Goal: Transaction & Acquisition: Purchase product/service

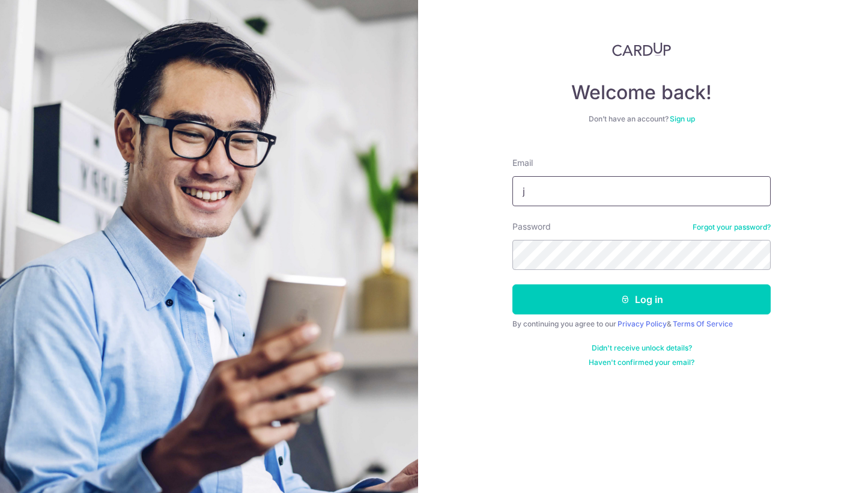
type input "jasmine.mohd@gmail.com"
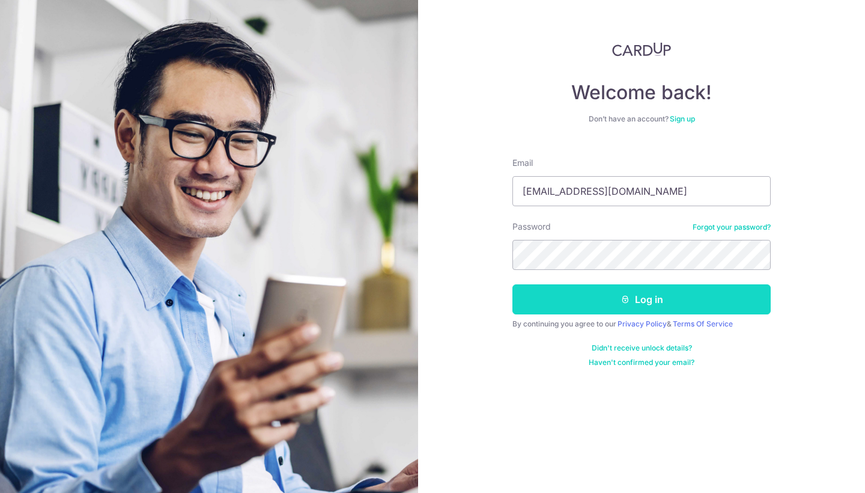
click at [563, 304] on button "Log in" at bounding box center [641, 299] width 258 height 30
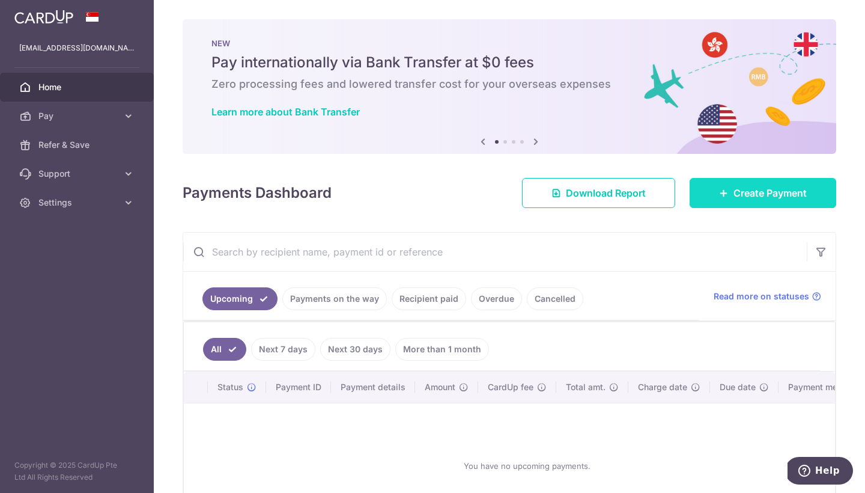
click at [713, 193] on link "Create Payment" at bounding box center [763, 193] width 147 height 30
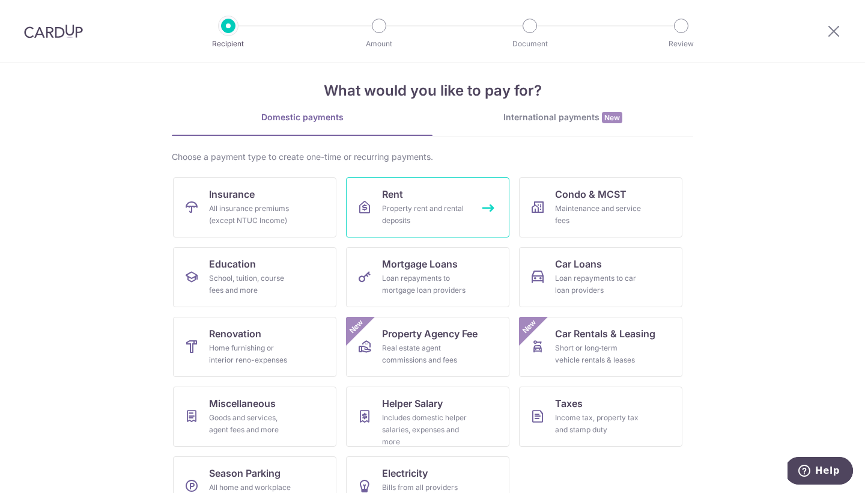
scroll to position [13, 0]
click at [260, 270] on link "Education School, tuition, course fees and more" at bounding box center [254, 276] width 163 height 60
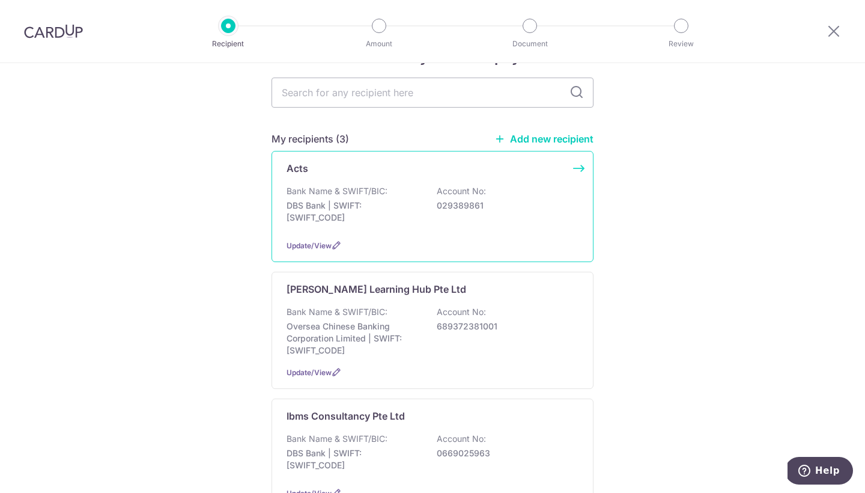
scroll to position [42, 0]
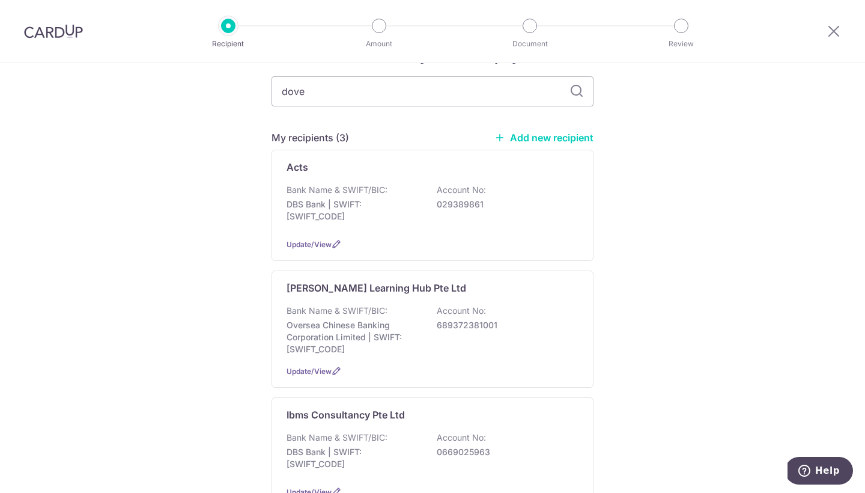
type input "dover"
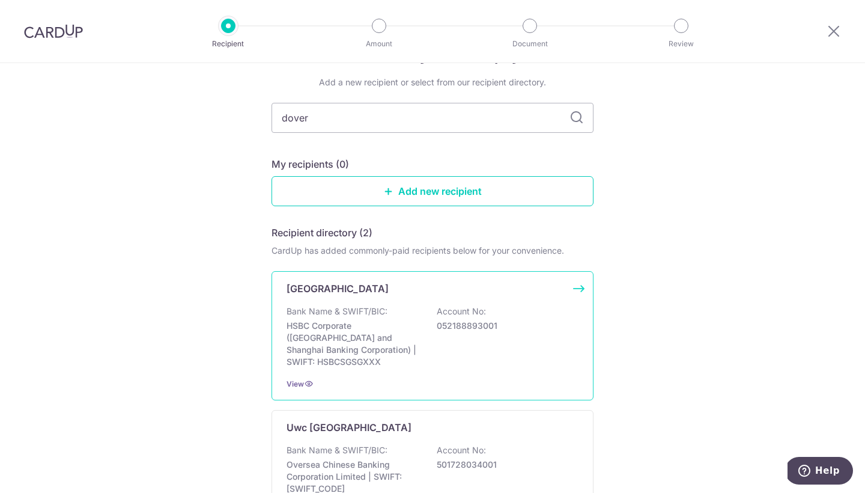
click at [349, 318] on div "Bank Name & SWIFT/BIC: HSBC Corporate (Hongkong and Shanghai Banking Corporatio…" at bounding box center [433, 336] width 292 height 62
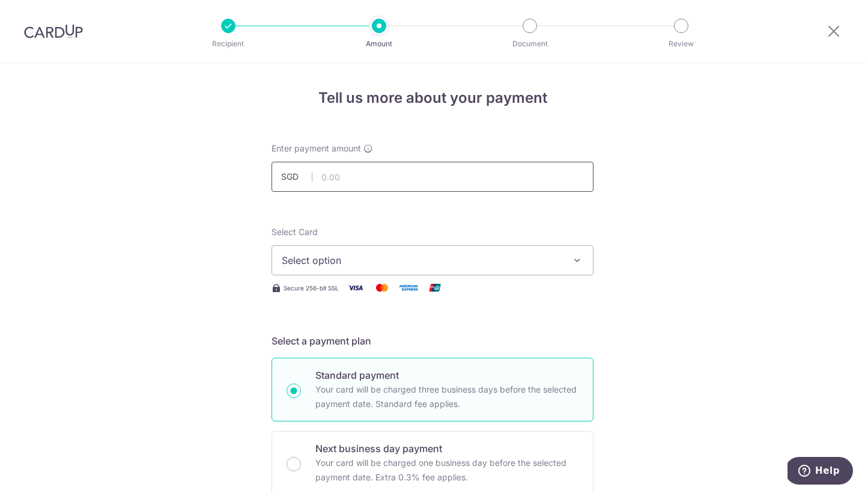
click at [342, 176] on input "text" at bounding box center [433, 177] width 322 height 30
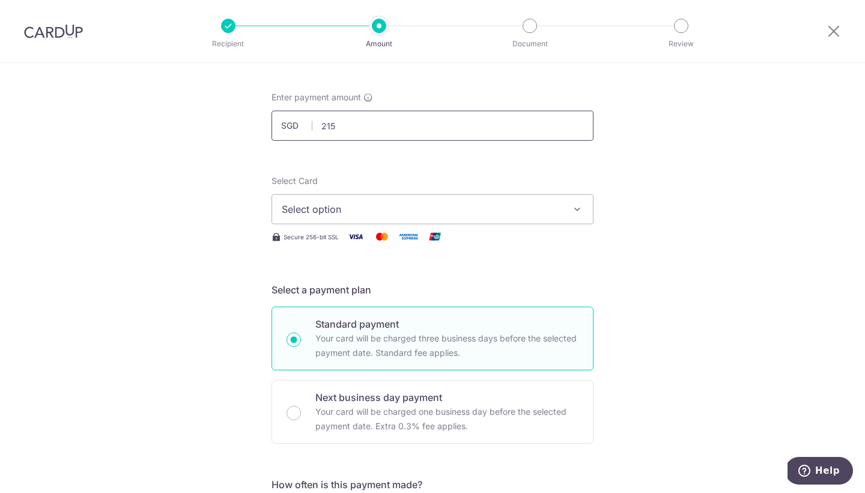
scroll to position [52, 0]
type input "215.00"
click at [354, 214] on span "Select option" at bounding box center [422, 208] width 280 height 14
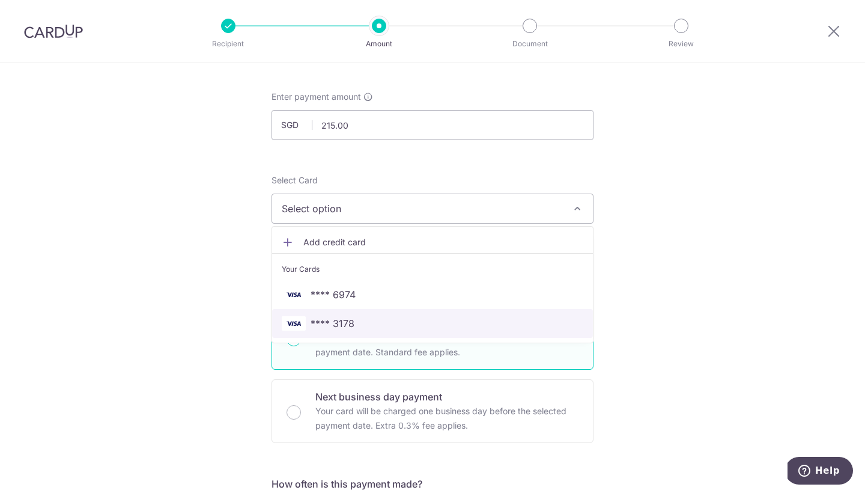
click at [352, 316] on span "**** 3178" at bounding box center [333, 323] width 44 height 14
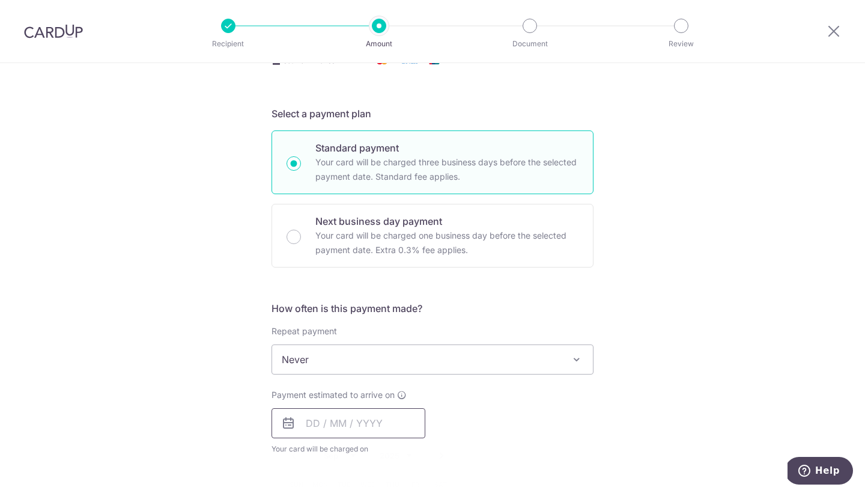
click at [327, 415] on input "text" at bounding box center [349, 423] width 154 height 30
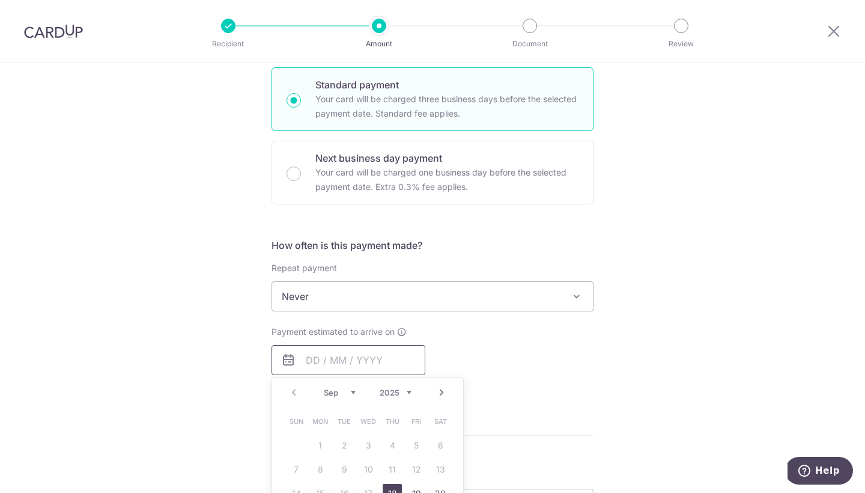
scroll to position [324, 0]
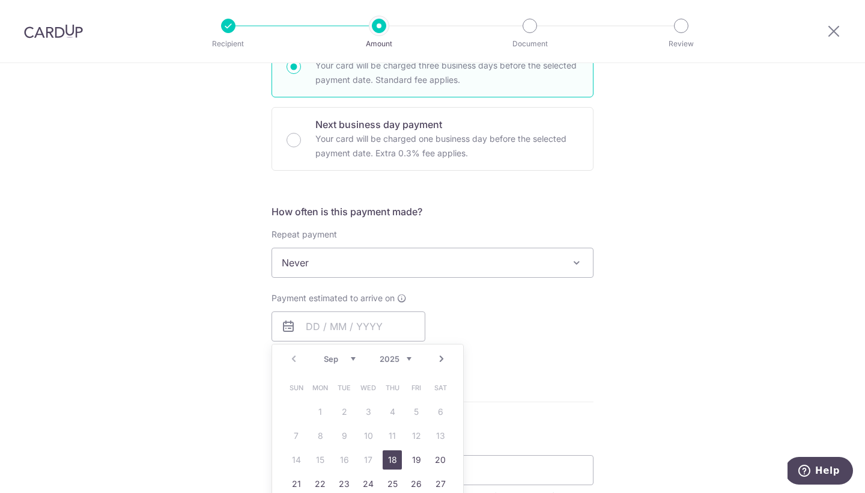
click at [390, 456] on link "18" at bounding box center [392, 459] width 19 height 19
type input "[DATE]"
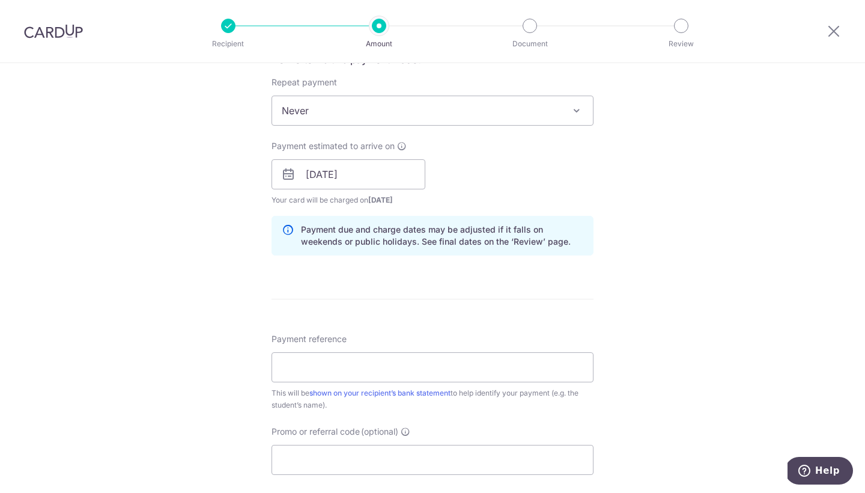
scroll to position [481, 0]
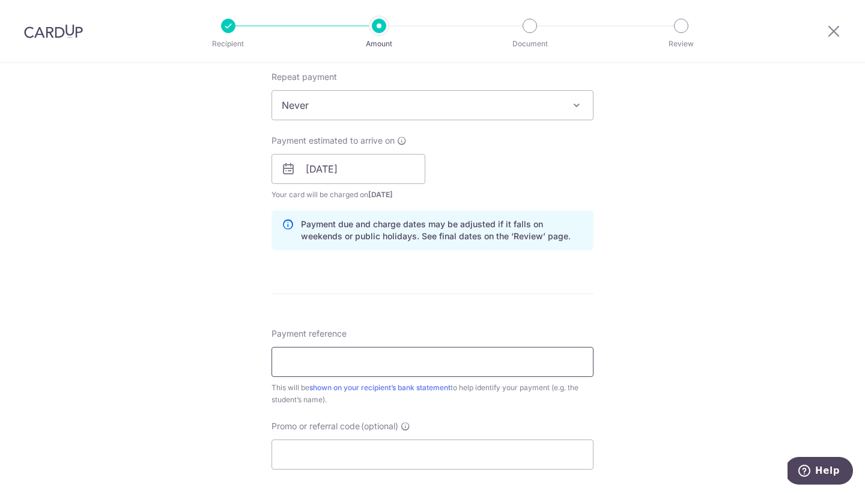
click at [315, 354] on input "Payment reference" at bounding box center [433, 362] width 322 height 30
paste input "DC-100090378-TH"
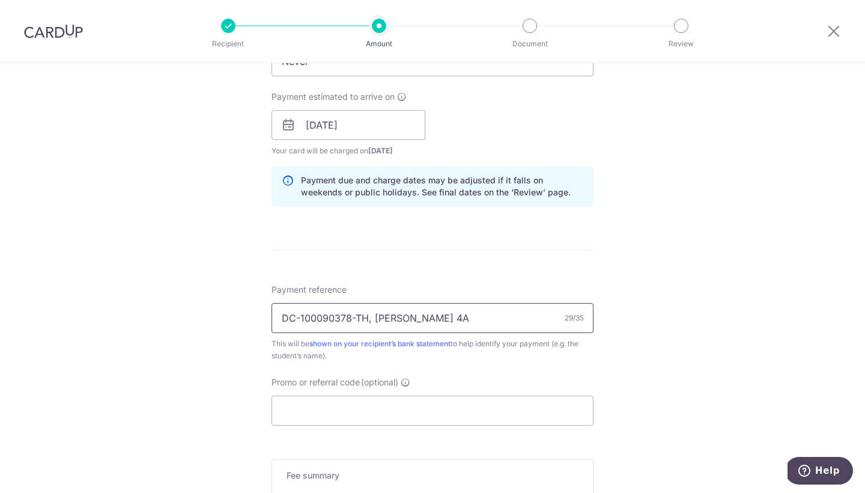
scroll to position [528, 0]
type input "DC-100090378-TH, Fiona Loh 4A"
click at [370, 405] on input "Promo or referral code (optional)" at bounding box center [433, 407] width 322 height 30
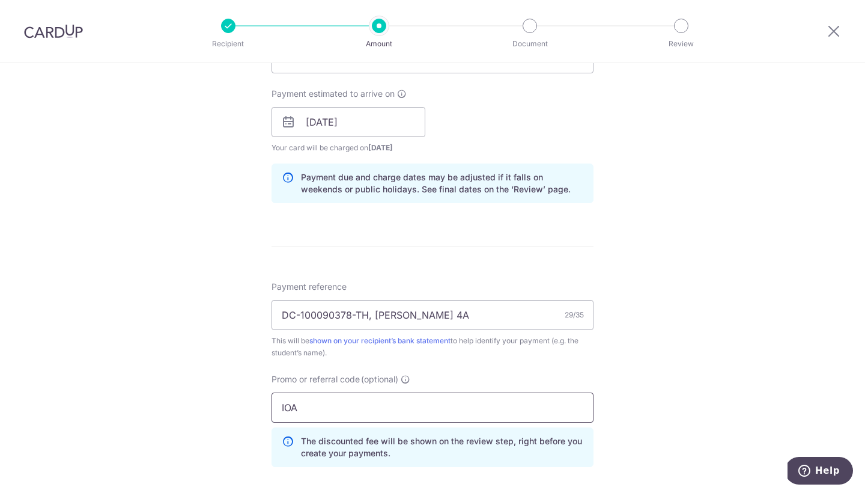
type input "IOA175"
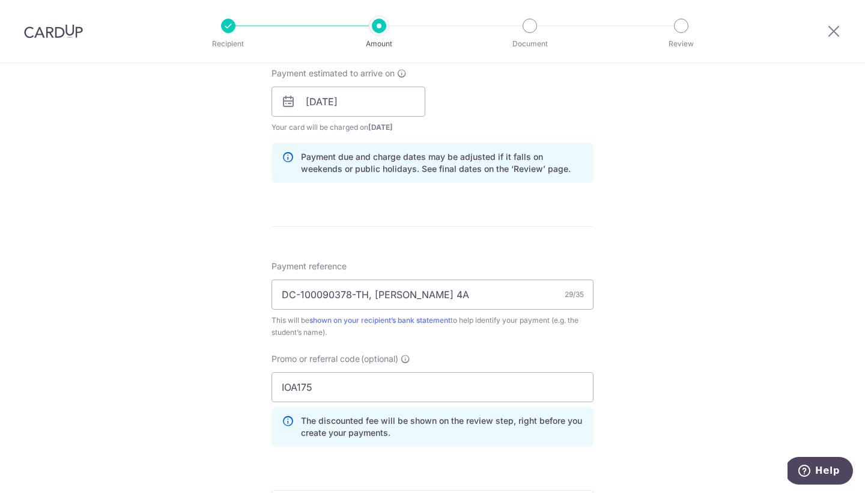
click at [638, 408] on div "Tell us more about your payment Enter payment amount SGD 215.00 215.00 Select C…" at bounding box center [432, 110] width 865 height 1190
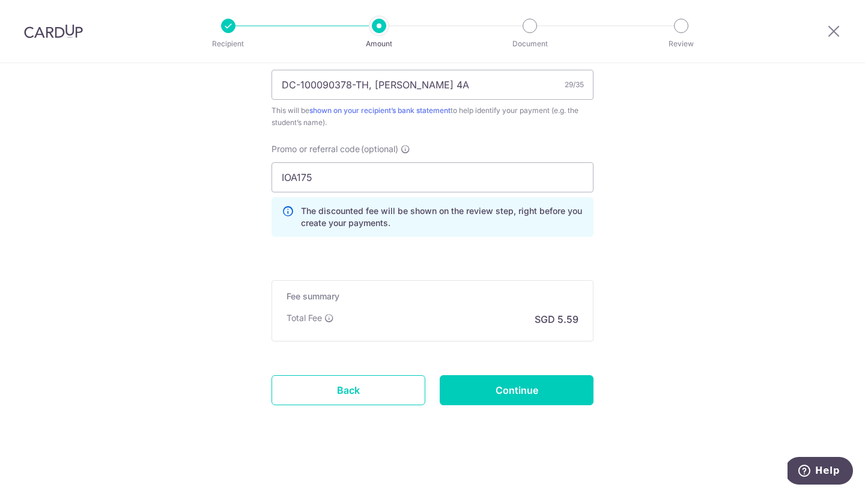
scroll to position [760, 0]
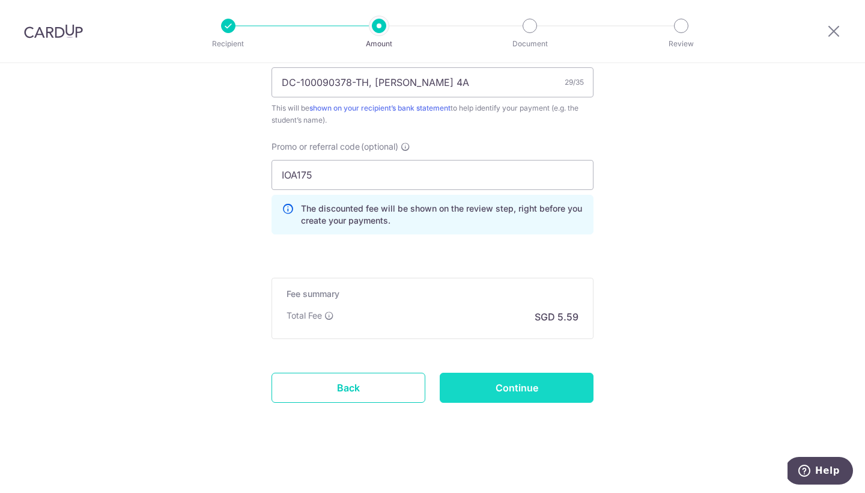
click at [542, 383] on input "Continue" at bounding box center [517, 387] width 154 height 30
type input "Create Schedule"
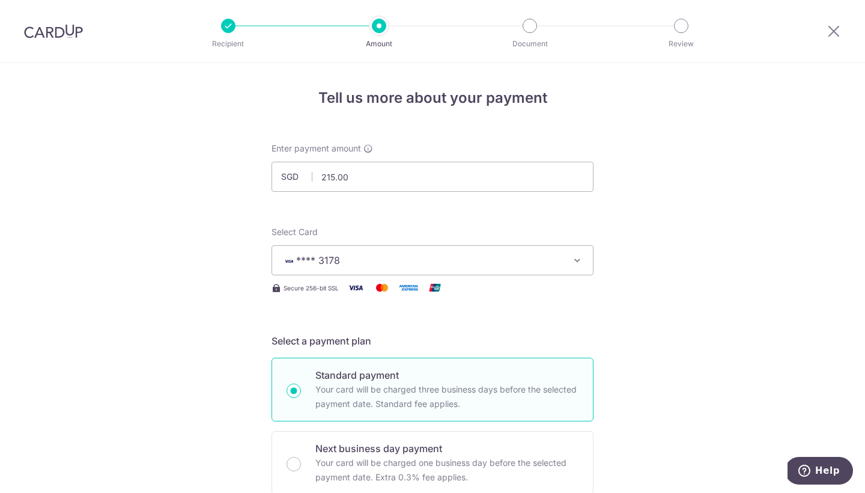
scroll to position [717, 0]
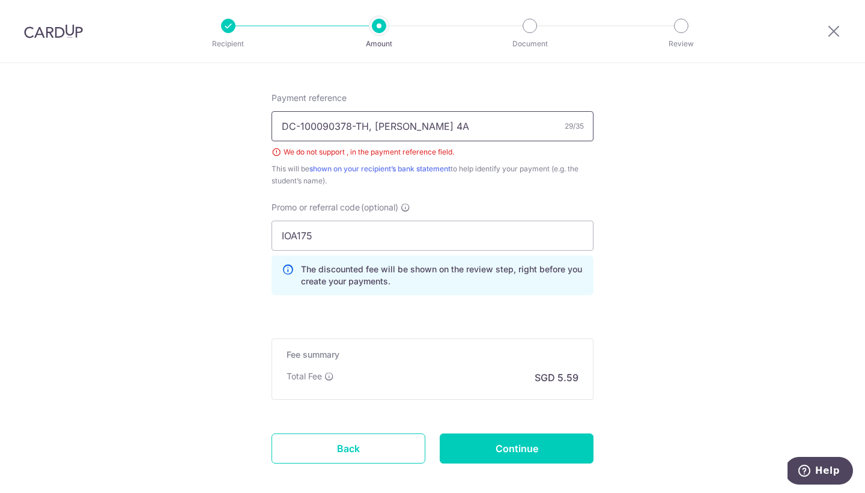
click at [375, 126] on input "DC-100090378-TH, [PERSON_NAME] 4A" at bounding box center [433, 126] width 322 height 30
type input "DC-100090378-TH [PERSON_NAME] 4A"
click at [500, 445] on input "Continue" at bounding box center [517, 448] width 154 height 30
type input "Create Schedule"
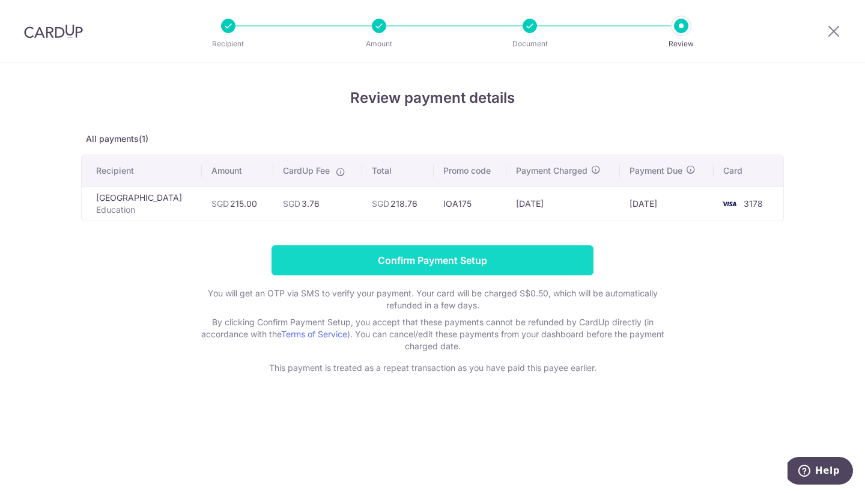
click at [460, 255] on input "Confirm Payment Setup" at bounding box center [433, 260] width 322 height 30
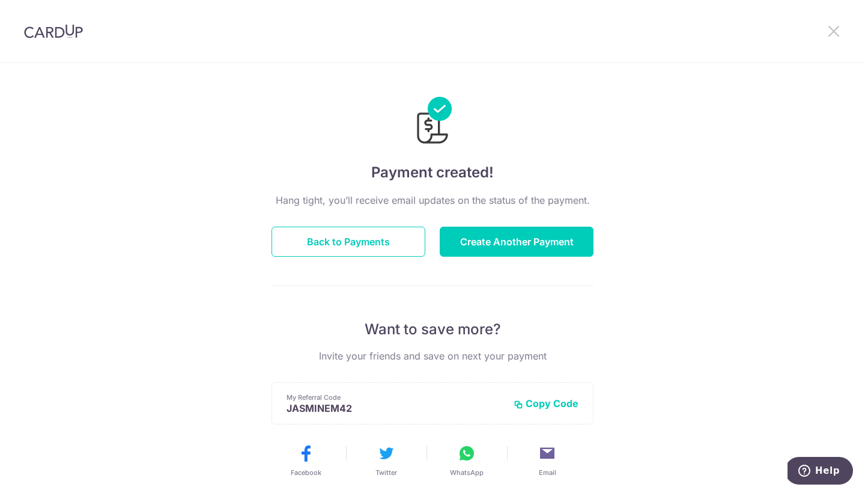
click at [830, 31] on icon at bounding box center [834, 30] width 14 height 15
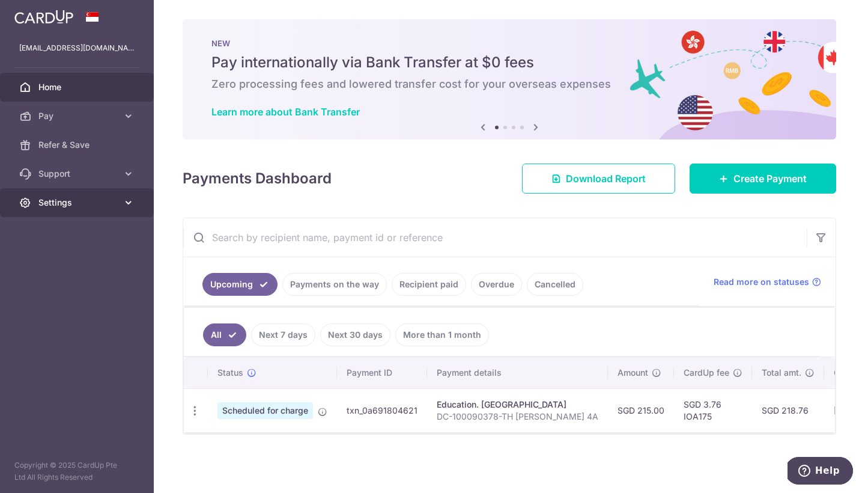
click at [94, 207] on span "Settings" at bounding box center [77, 202] width 79 height 12
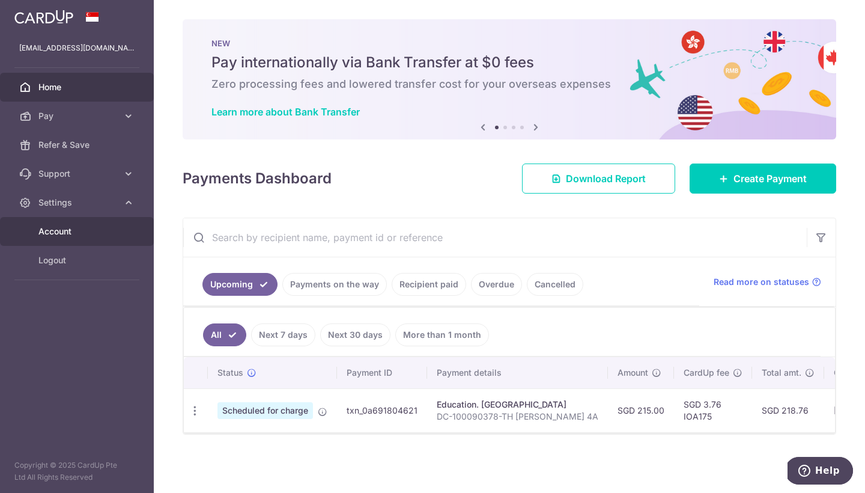
click at [95, 231] on span "Account" at bounding box center [77, 231] width 79 height 12
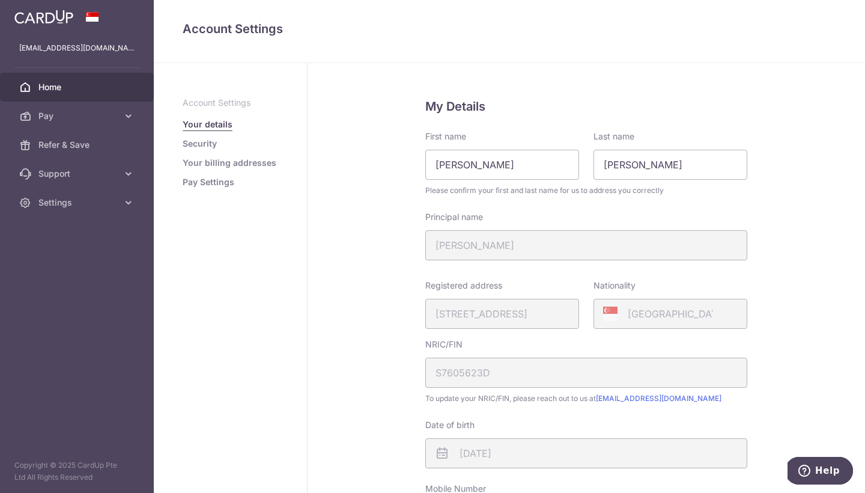
click at [82, 77] on link "Home" at bounding box center [77, 87] width 154 height 29
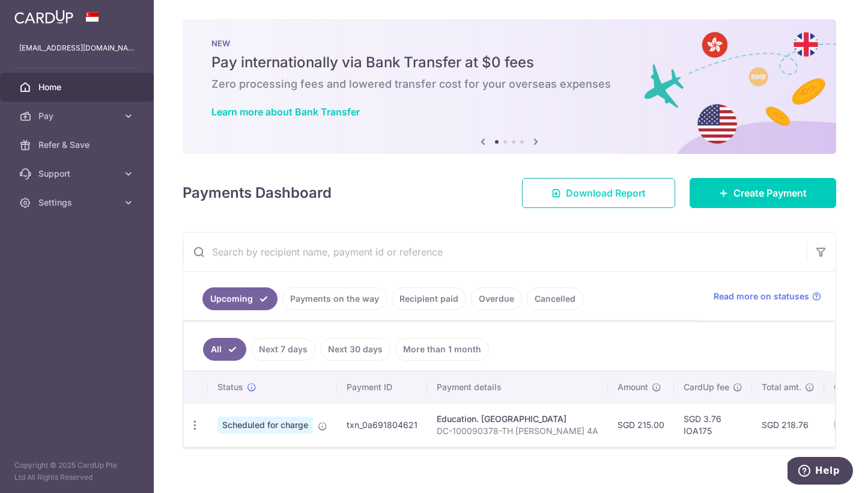
click at [577, 185] on link "Download Report" at bounding box center [598, 193] width 153 height 30
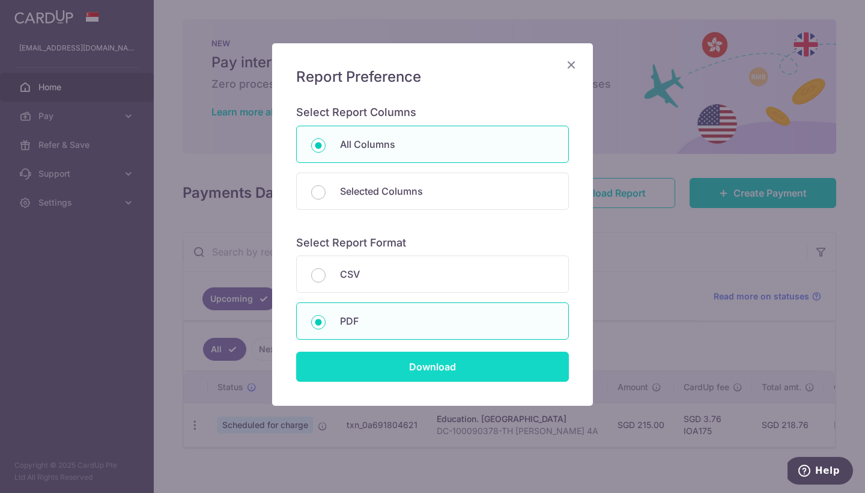
scroll to position [43, 0]
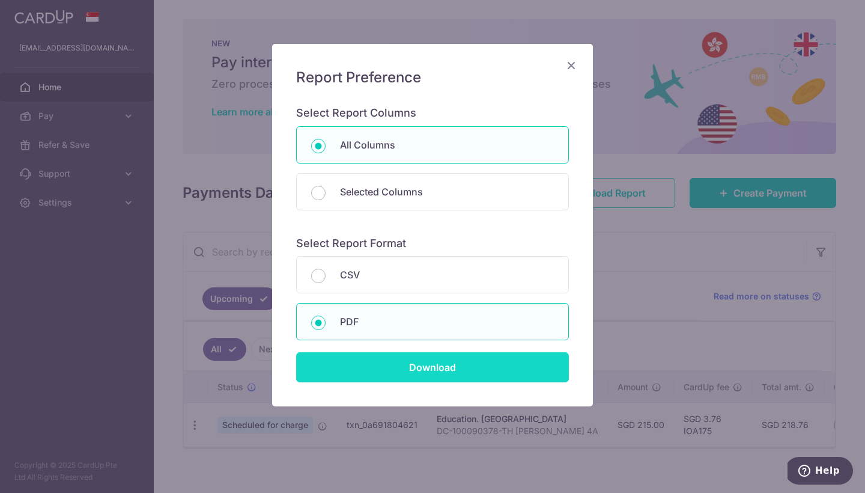
click at [360, 369] on body "jasmine.mohd@gmail.com Home Pay Payments Recipients Cards Refer & Save Support …" at bounding box center [432, 246] width 865 height 493
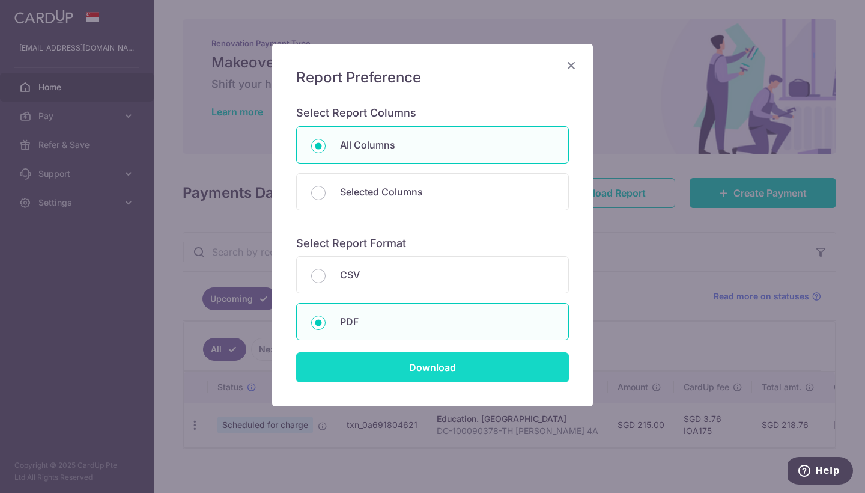
click at [446, 363] on input "Download" at bounding box center [432, 367] width 273 height 30
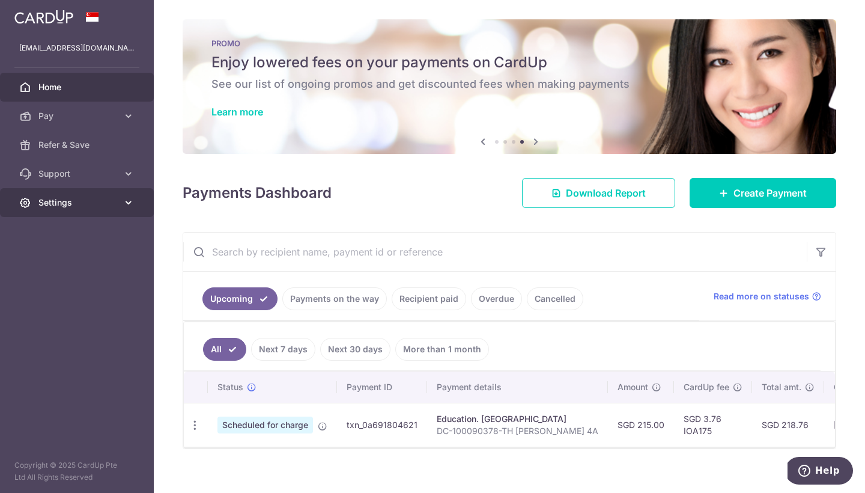
click at [101, 202] on span "Settings" at bounding box center [77, 202] width 79 height 12
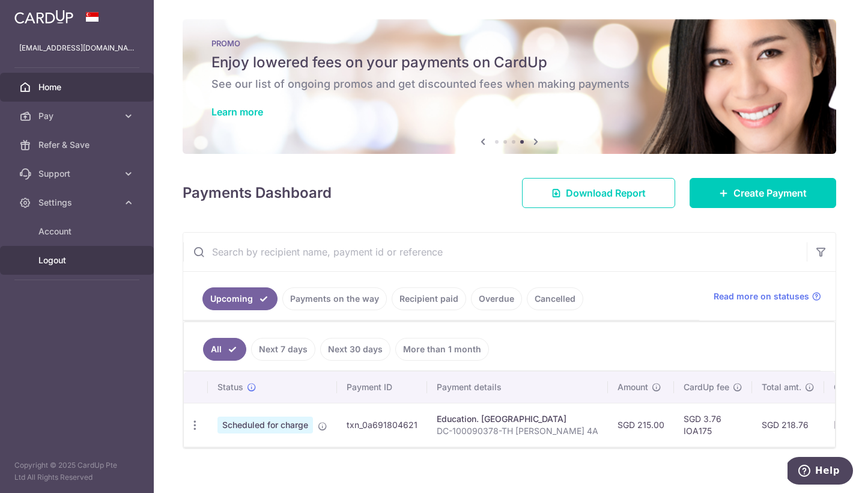
click at [73, 265] on span "Logout" at bounding box center [77, 260] width 79 height 12
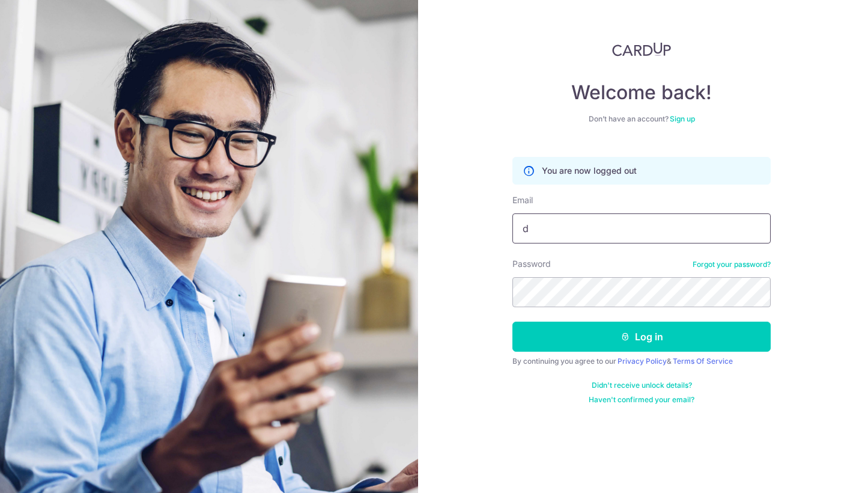
type input "dr.jasmine.mohd@gmail.com"
click at [642, 336] on button "Log in" at bounding box center [641, 336] width 258 height 30
